Goal: Navigation & Orientation: Find specific page/section

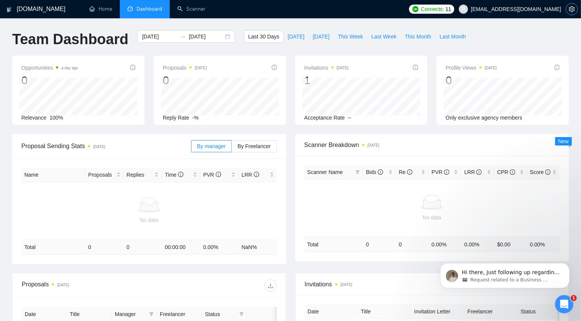
click at [570, 10] on icon "setting" at bounding box center [572, 9] width 6 height 6
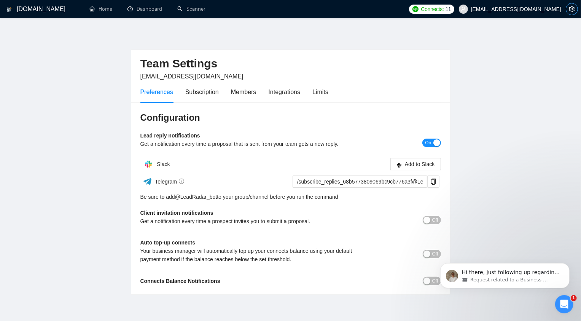
scroll to position [32, 0]
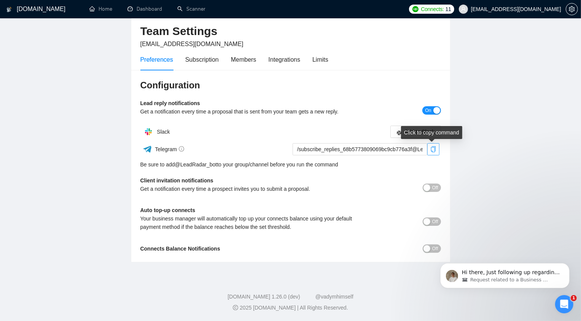
click at [430, 149] on icon "copy" at bounding box center [433, 149] width 6 height 6
click at [430, 187] on button "Off" at bounding box center [432, 187] width 18 height 8
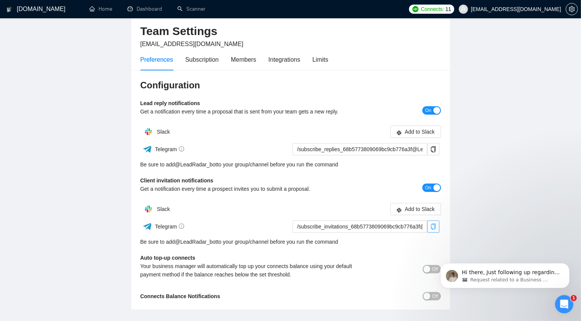
click at [432, 224] on icon "copy" at bounding box center [433, 226] width 5 height 6
click at [426, 269] on div "button" at bounding box center [426, 269] width 7 height 7
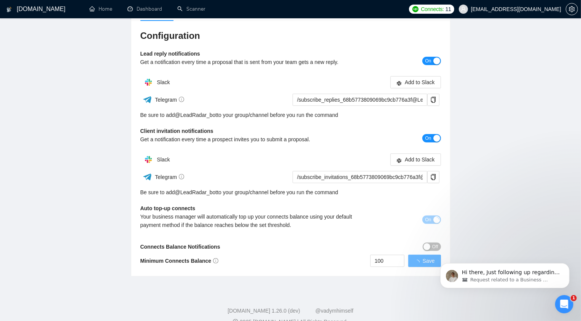
scroll to position [82, 0]
click at [431, 217] on button "On" at bounding box center [431, 219] width 18 height 8
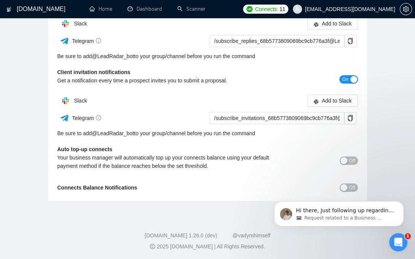
scroll to position [141, 0]
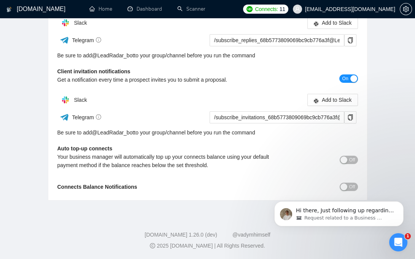
click at [350, 159] on span "Off" at bounding box center [352, 160] width 6 height 8
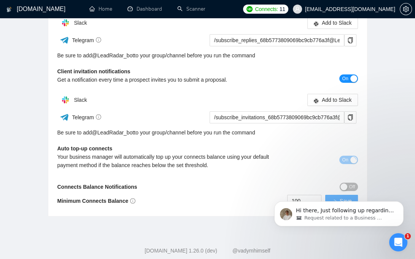
scroll to position [157, 0]
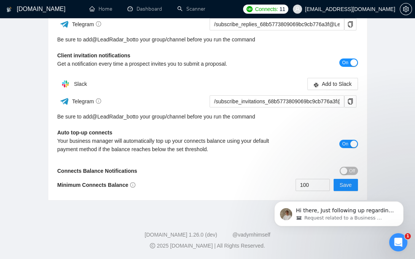
click at [350, 141] on div "button" at bounding box center [353, 144] width 7 height 7
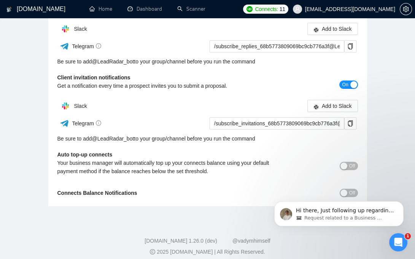
scroll to position [141, 0]
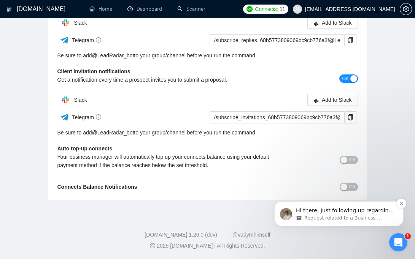
click at [316, 214] on p "Hi there, Just following up regarding your recent request. Is there anything el…" at bounding box center [345, 211] width 98 height 8
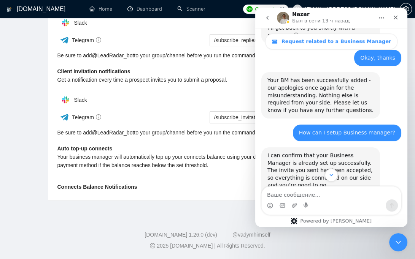
scroll to position [981, 0]
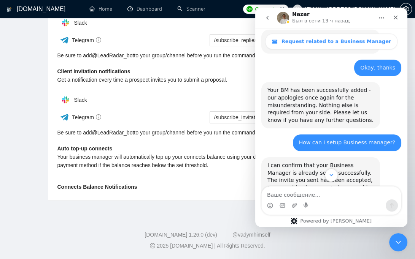
click at [271, 18] on button "go back" at bounding box center [267, 18] width 14 height 14
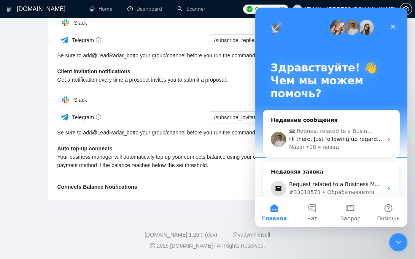
scroll to position [0, 0]
click at [202, 30] on div "Slack" at bounding box center [132, 22] width 150 height 15
click at [394, 32] on div "Закрыть" at bounding box center [393, 27] width 14 height 14
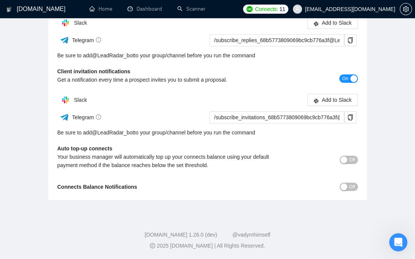
click at [296, 81] on div "On" at bounding box center [320, 78] width 75 height 9
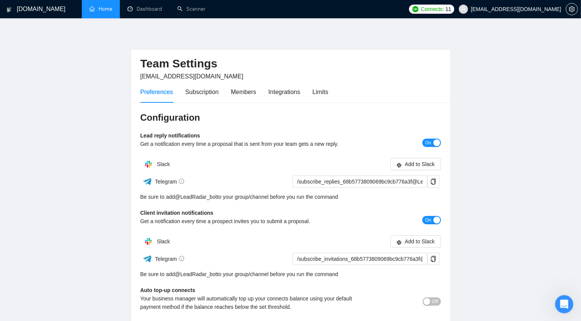
click at [95, 12] on link "Home" at bounding box center [100, 9] width 23 height 6
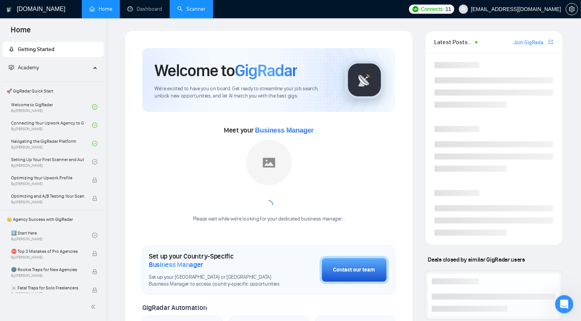
click at [187, 12] on link "Scanner" at bounding box center [191, 9] width 28 height 6
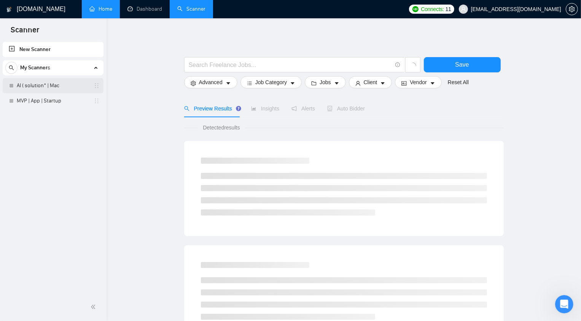
click at [56, 84] on link "AI ( solution* | Mac" at bounding box center [53, 85] width 72 height 15
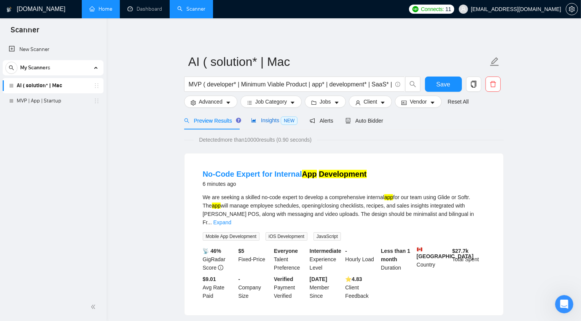
click at [267, 120] on span "Insights NEW" at bounding box center [274, 120] width 46 height 6
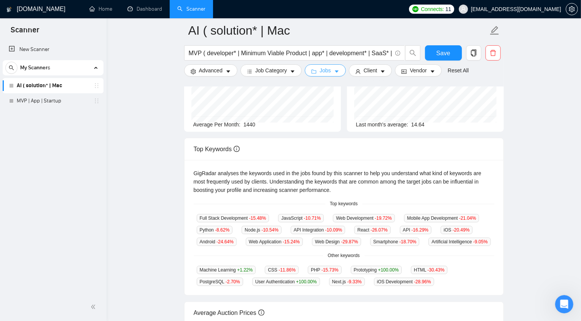
scroll to position [90, 0]
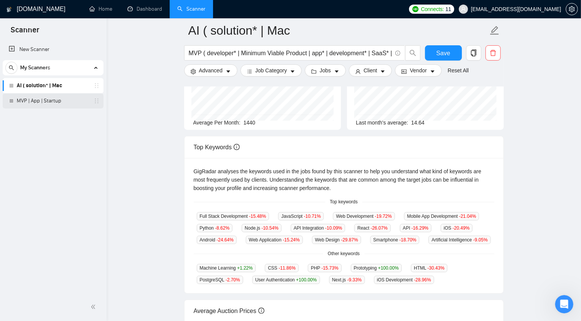
click at [37, 103] on link "MVP | App | Startup" at bounding box center [53, 100] width 72 height 15
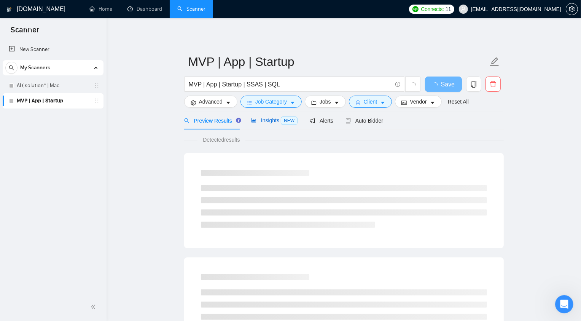
click at [270, 118] on span "Insights NEW" at bounding box center [274, 120] width 46 height 6
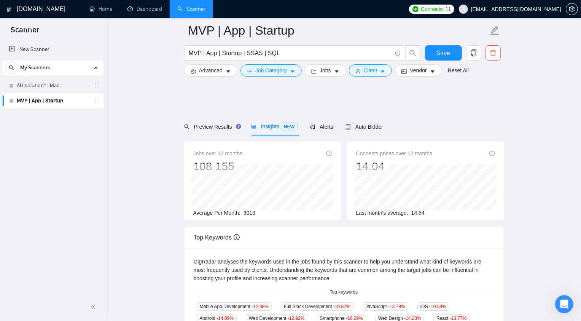
scroll to position [169, 0]
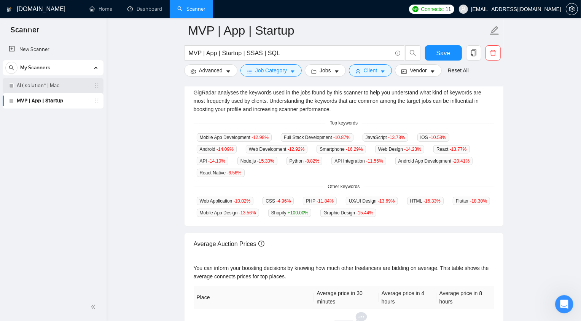
click at [52, 83] on link "AI ( solution* | Mac" at bounding box center [53, 85] width 72 height 15
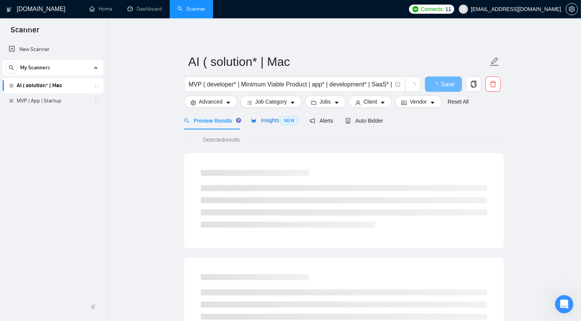
click at [266, 124] on div "Insights NEW" at bounding box center [274, 120] width 46 height 9
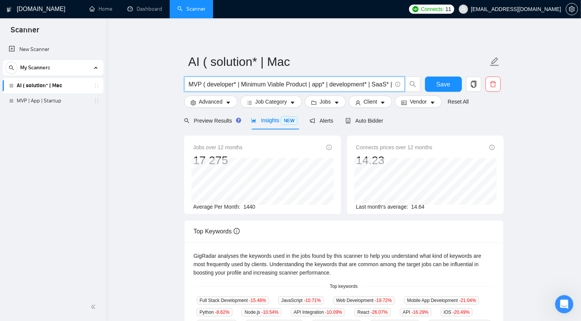
click at [198, 83] on input "MVP ( developer* | Minimum Viable Product | app* | development* | SaaS* | Platf…" at bounding box center [290, 85] width 203 height 10
click at [33, 86] on link "AI ( solution* | Mac" at bounding box center [53, 85] width 72 height 15
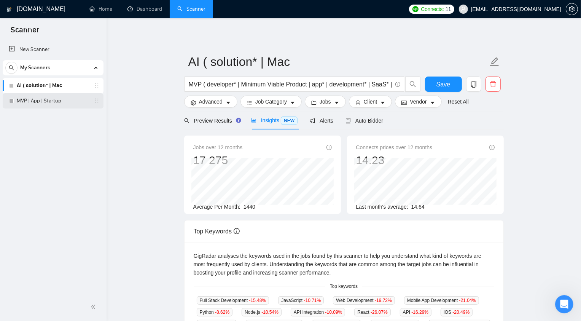
click at [53, 102] on link "MVP | App | Startup" at bounding box center [53, 100] width 72 height 15
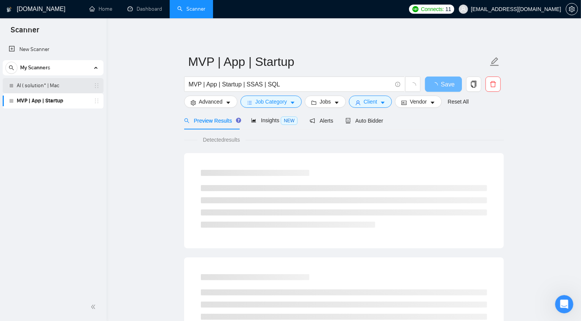
click at [22, 87] on link "AI ( solution* | Mac" at bounding box center [53, 85] width 72 height 15
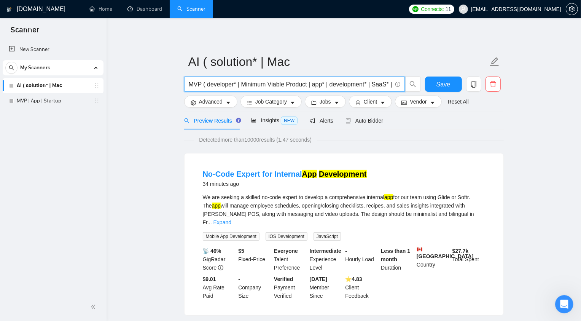
drag, startPoint x: 202, startPoint y: 82, endPoint x: 187, endPoint y: 82, distance: 14.8
click at [187, 82] on span "MVP ( developer* | Minimum Viable Product | app* | development* | SaaS* | Platf…" at bounding box center [294, 83] width 221 height 15
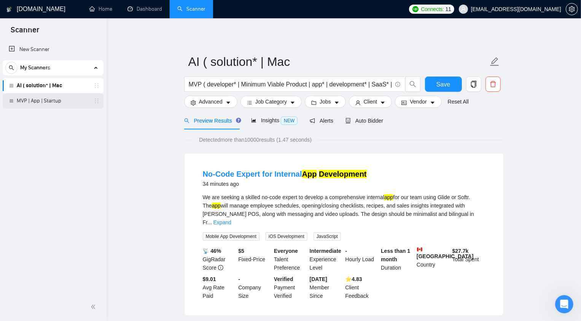
click at [63, 102] on link "MVP | App | Startup" at bounding box center [53, 100] width 72 height 15
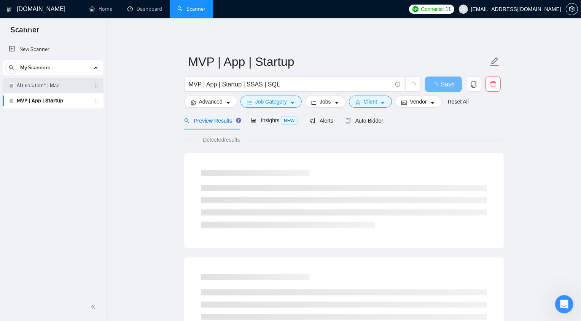
click at [64, 89] on link "AI ( solution* | Mac" at bounding box center [53, 85] width 72 height 15
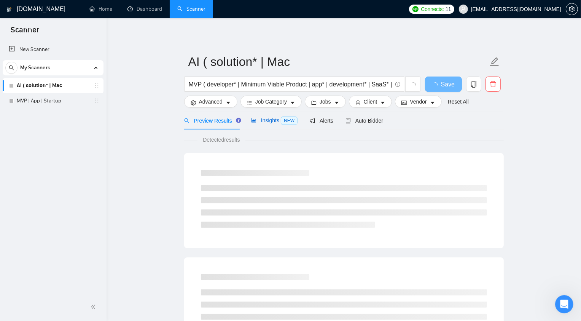
click at [269, 124] on div "Insights NEW" at bounding box center [274, 120] width 46 height 9
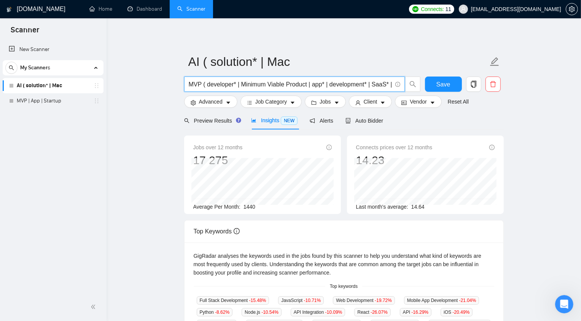
click at [199, 84] on input "MVP ( developer* | Minimum Viable Product | app* | development* | SaaS* | Platf…" at bounding box center [290, 85] width 203 height 10
